Goal: Check status: Check status

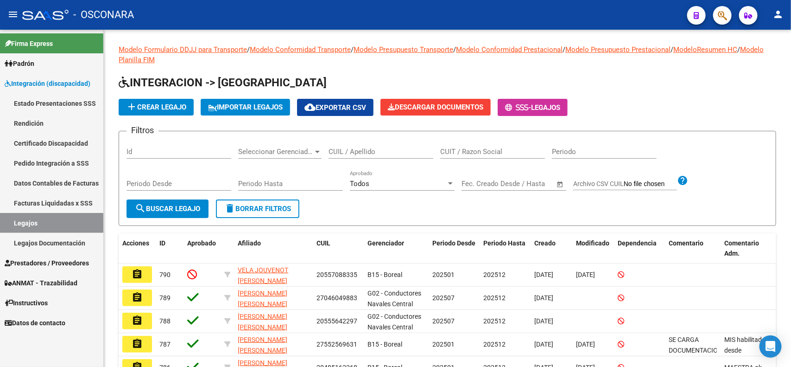
click at [60, 263] on span "Prestadores / Proveedores" at bounding box center [47, 263] width 84 height 10
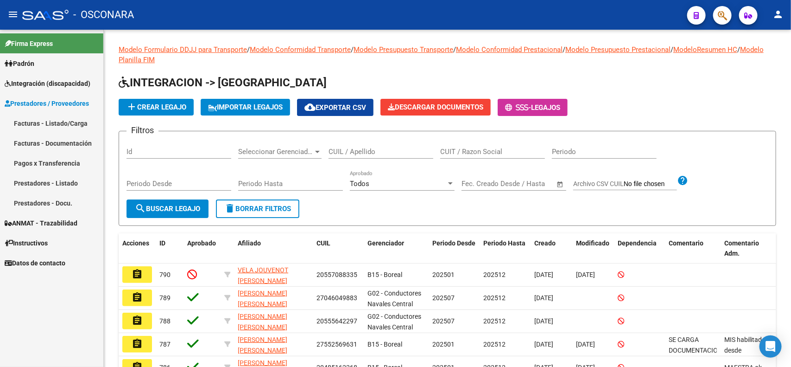
click at [54, 123] on link "Facturas - Listado/Carga" at bounding box center [51, 123] width 103 height 20
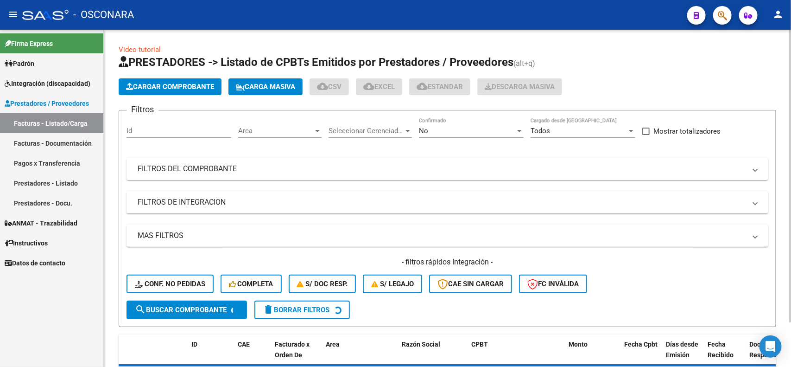
click at [434, 133] on div "No" at bounding box center [467, 130] width 96 height 8
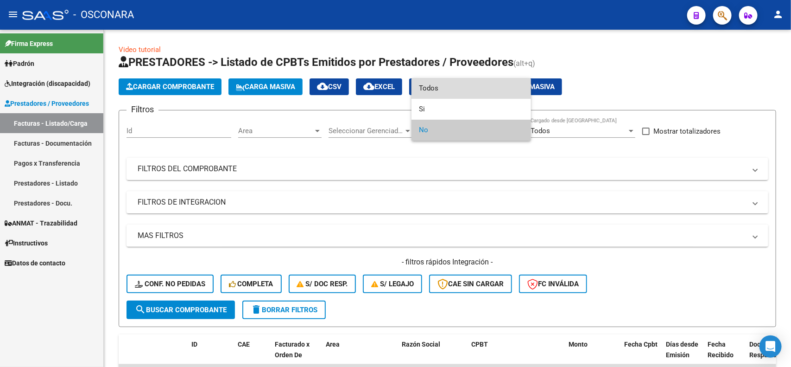
click at [445, 83] on span "Todos" at bounding box center [471, 88] width 105 height 21
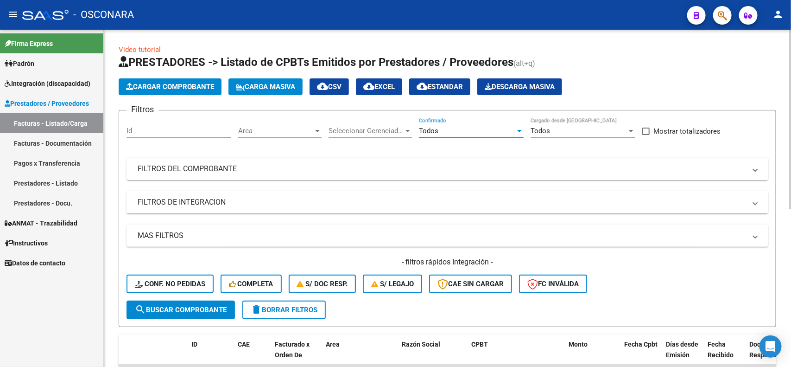
click at [463, 170] on mat-panel-title "FILTROS DEL COMPROBANTE" at bounding box center [442, 169] width 608 height 10
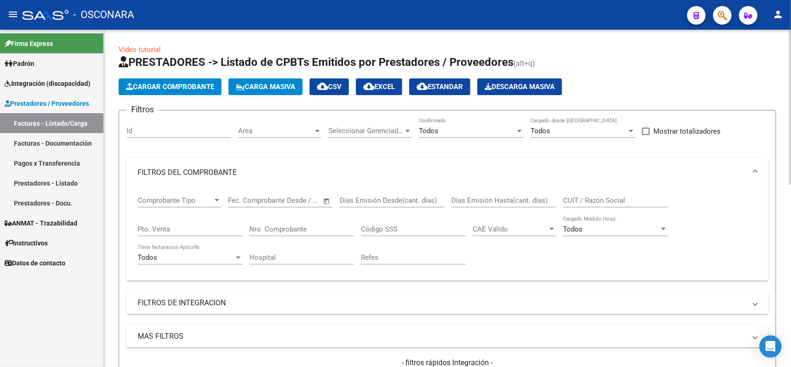
click at [612, 199] on input "CUIT / Razón Social" at bounding box center [615, 200] width 105 height 8
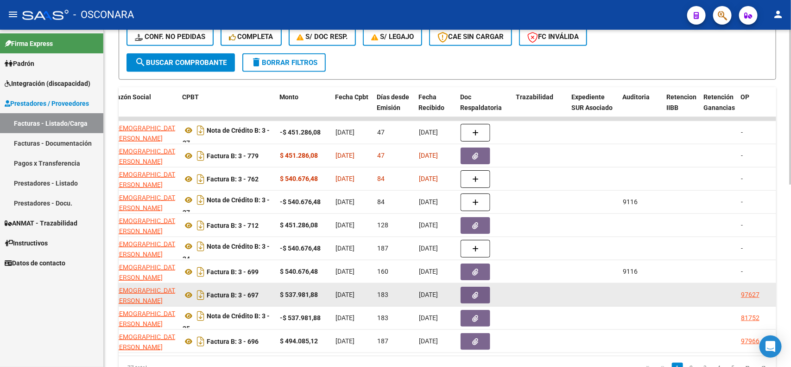
scroll to position [396, 0]
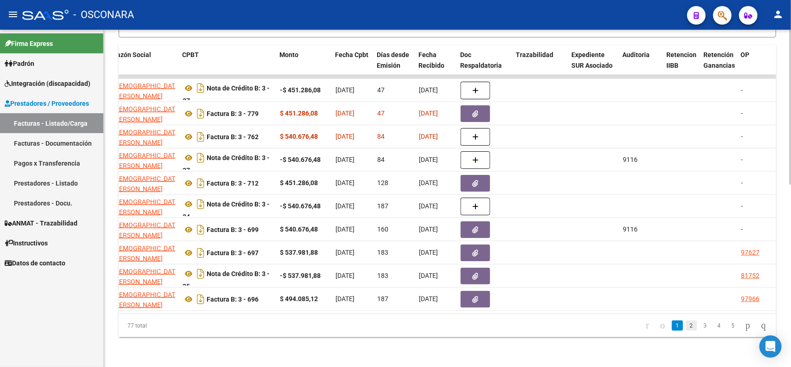
type input "20268341073"
click at [686, 324] on link "2" at bounding box center [691, 325] width 11 height 10
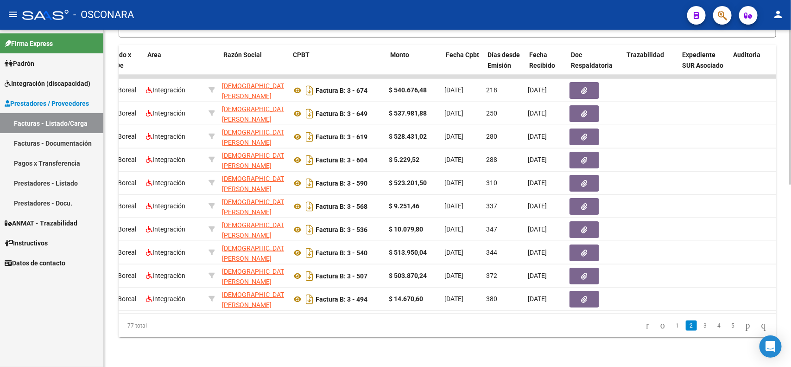
scroll to position [0, 178]
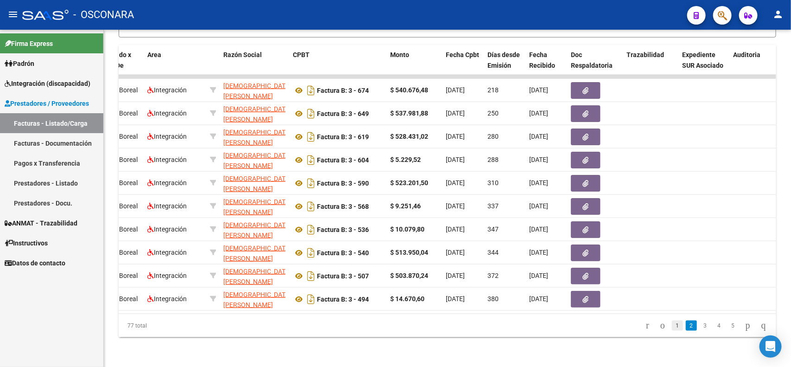
click at [672, 323] on link "1" at bounding box center [677, 325] width 11 height 10
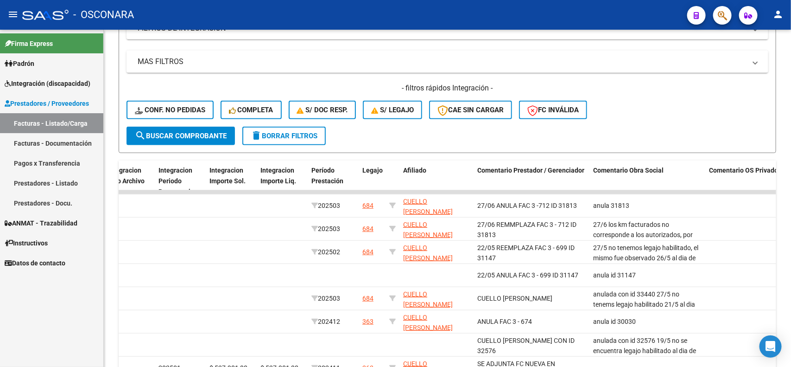
scroll to position [174, 0]
